Goal: Task Accomplishment & Management: Use online tool/utility

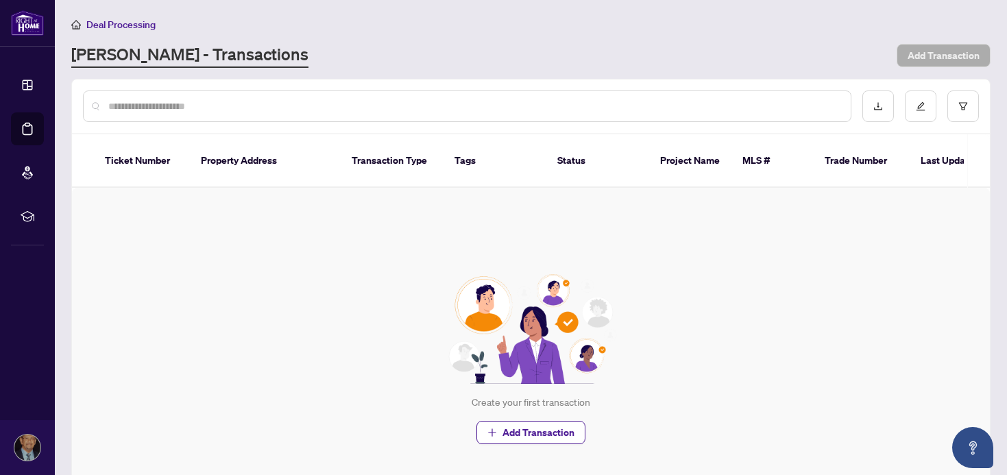
scroll to position [5, 0]
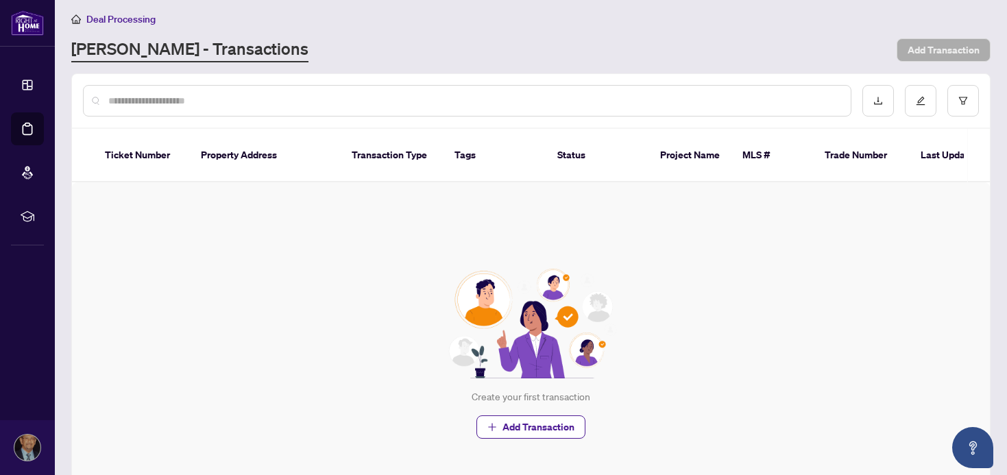
click at [182, 102] on input "text" at bounding box center [473, 100] width 731 height 15
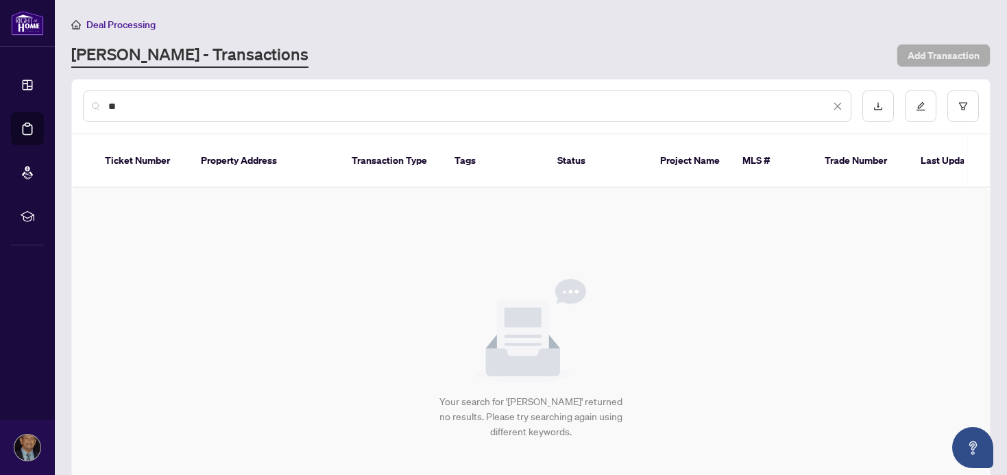
type input "*"
click at [241, 105] on input "*********" at bounding box center [469, 106] width 722 height 15
type input "*"
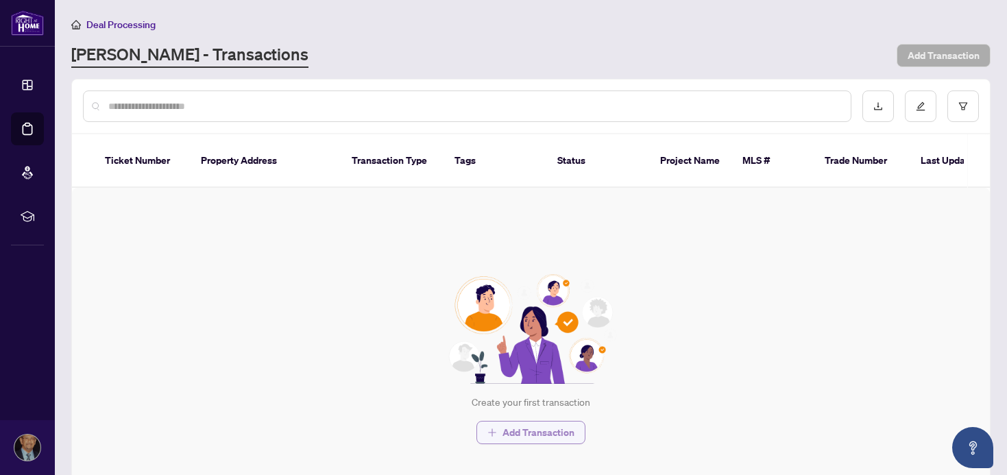
click at [526, 430] on span "Add Transaction" at bounding box center [538, 432] width 72 height 22
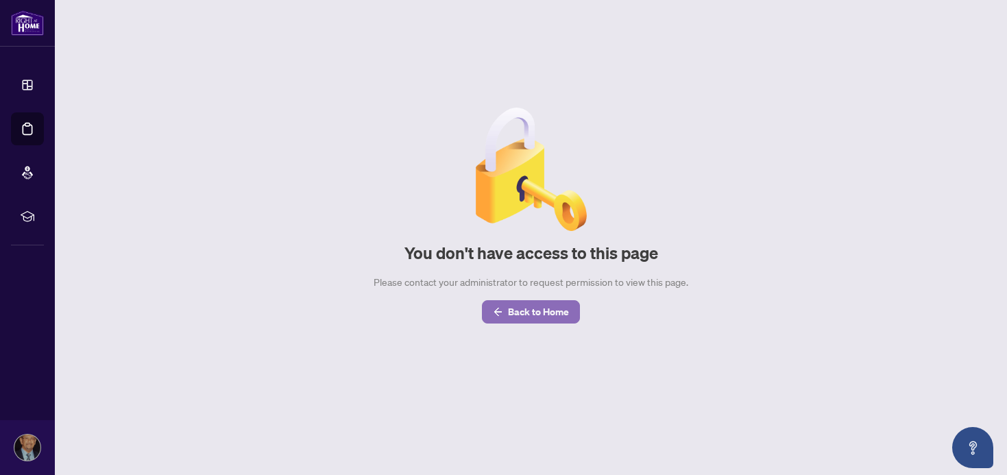
click at [535, 312] on span "Back to Home" at bounding box center [538, 312] width 61 height 22
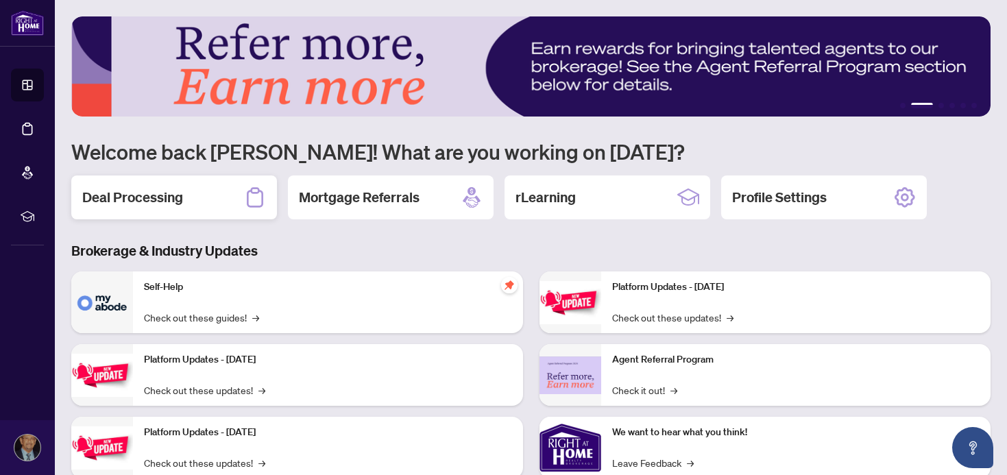
click at [152, 199] on h2 "Deal Processing" at bounding box center [132, 197] width 101 height 19
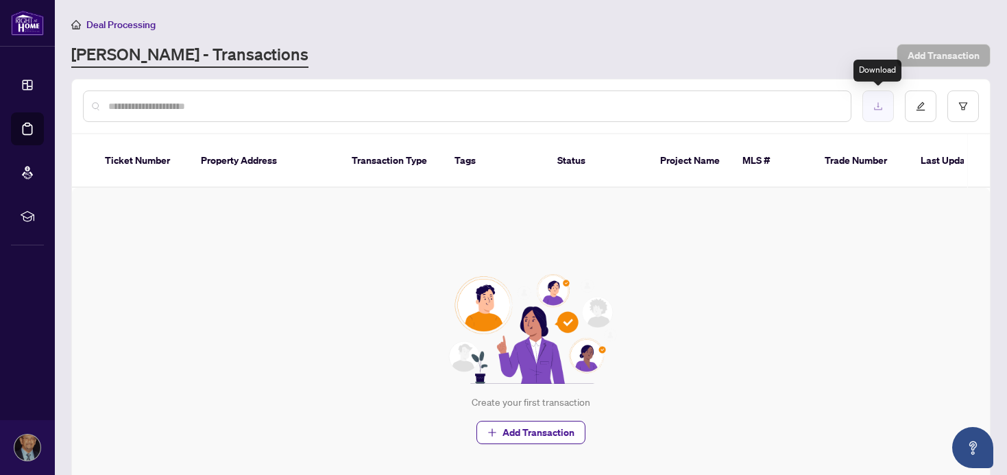
click at [877, 105] on icon "download" at bounding box center [878, 106] width 10 height 10
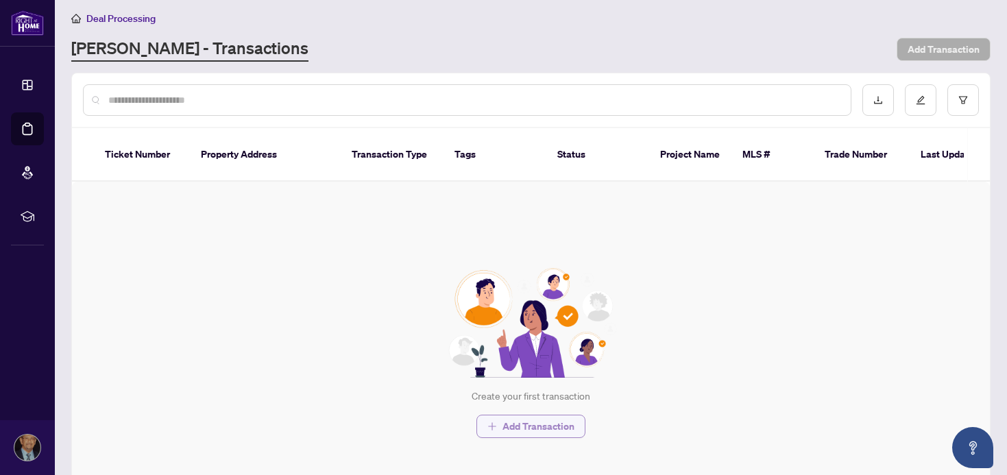
click at [528, 426] on span "Add Transaction" at bounding box center [538, 426] width 72 height 22
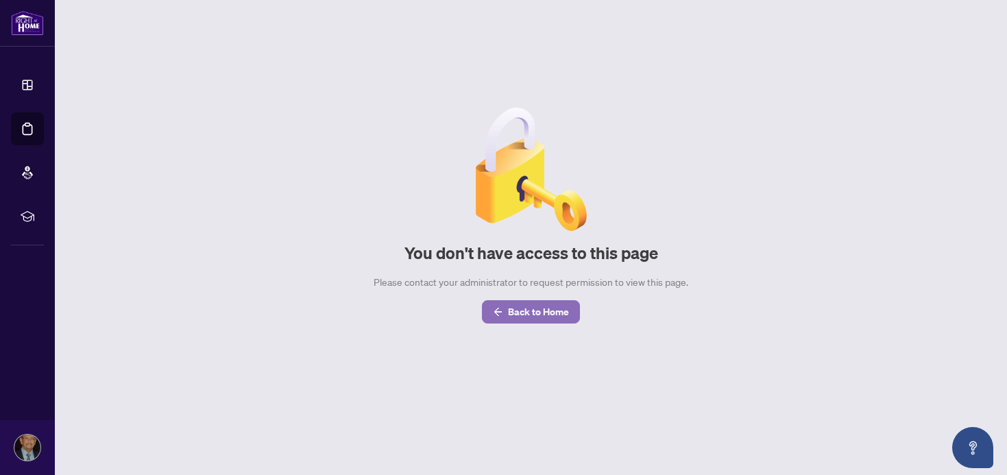
click at [521, 310] on span "Back to Home" at bounding box center [538, 312] width 61 height 22
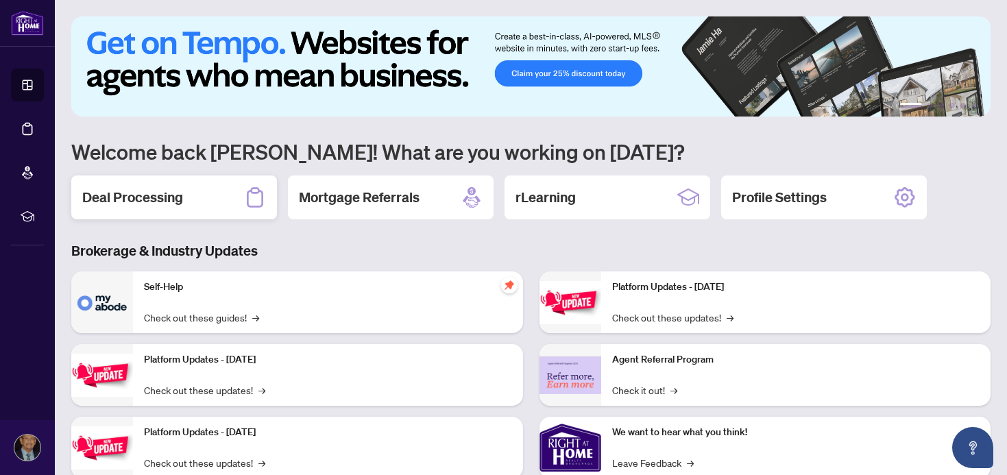
click at [149, 197] on h2 "Deal Processing" at bounding box center [132, 197] width 101 height 19
